Goal: Find specific page/section: Find specific page/section

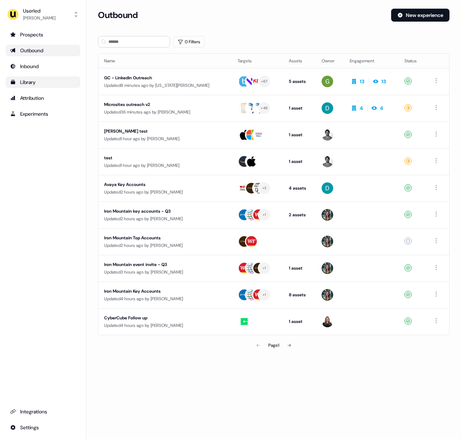
click at [52, 83] on div "Library" at bounding box center [43, 82] width 66 height 7
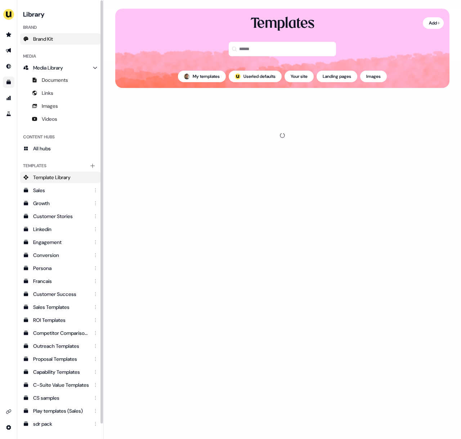
click at [40, 36] on span "Brand Kit" at bounding box center [43, 38] width 20 height 7
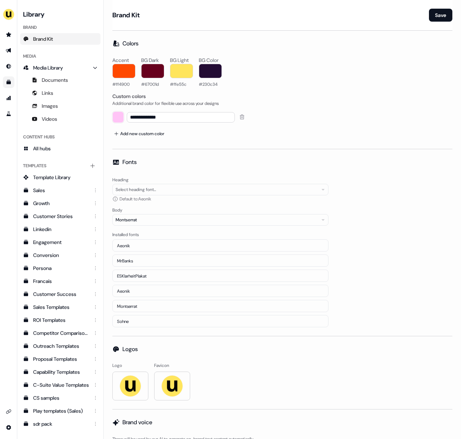
click at [345, 61] on div "Accent #ff4900 BG Dark #67001d BG Light #ffe55c BG Color #230c34" at bounding box center [282, 72] width 340 height 30
click at [313, 75] on div "Accent #ff4900 BG Dark #67001d BG Light #ffe55c BG Color #230c34" at bounding box center [282, 72] width 340 height 30
click at [5, 10] on img "side nav menu" at bounding box center [9, 15] width 12 height 12
click at [320, 40] on div "**********" at bounding box center [230, 219] width 461 height 439
